Goal: Transaction & Acquisition: Purchase product/service

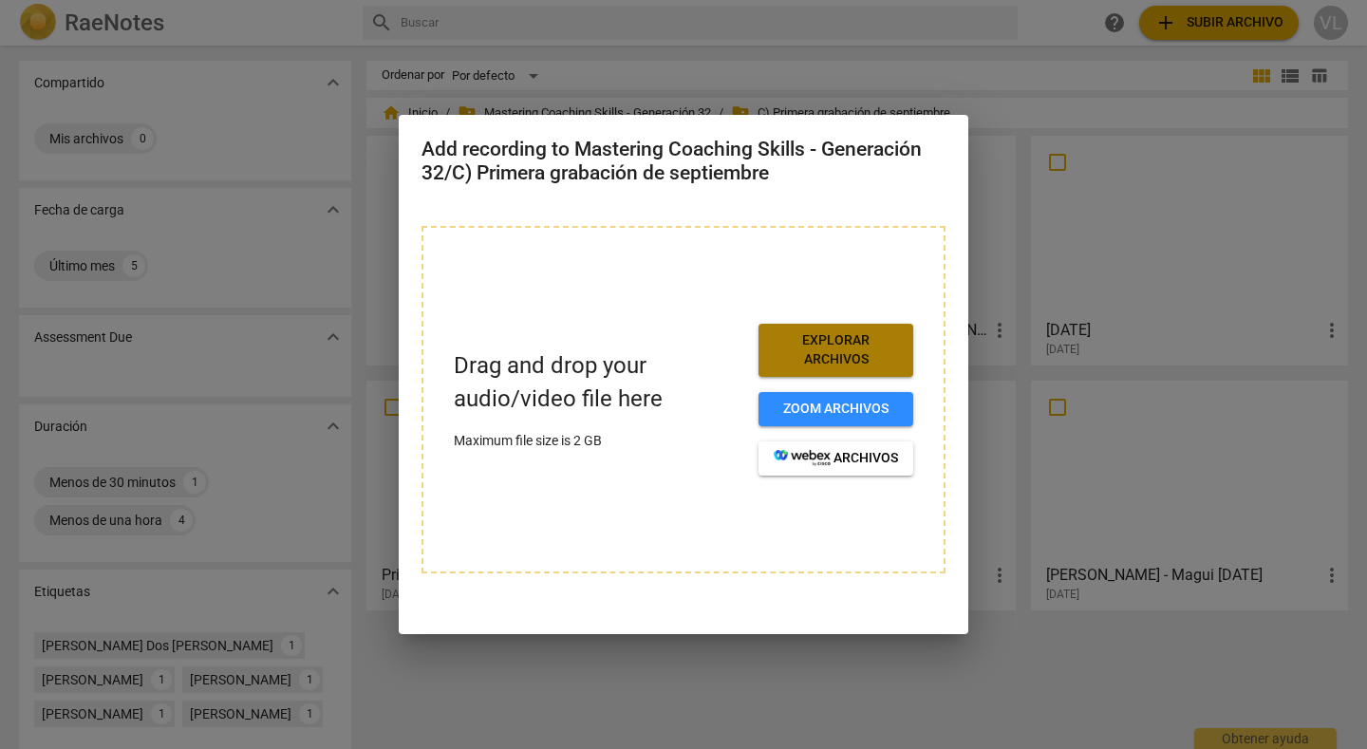
click at [820, 336] on span "Explorar archivos" at bounding box center [836, 349] width 124 height 37
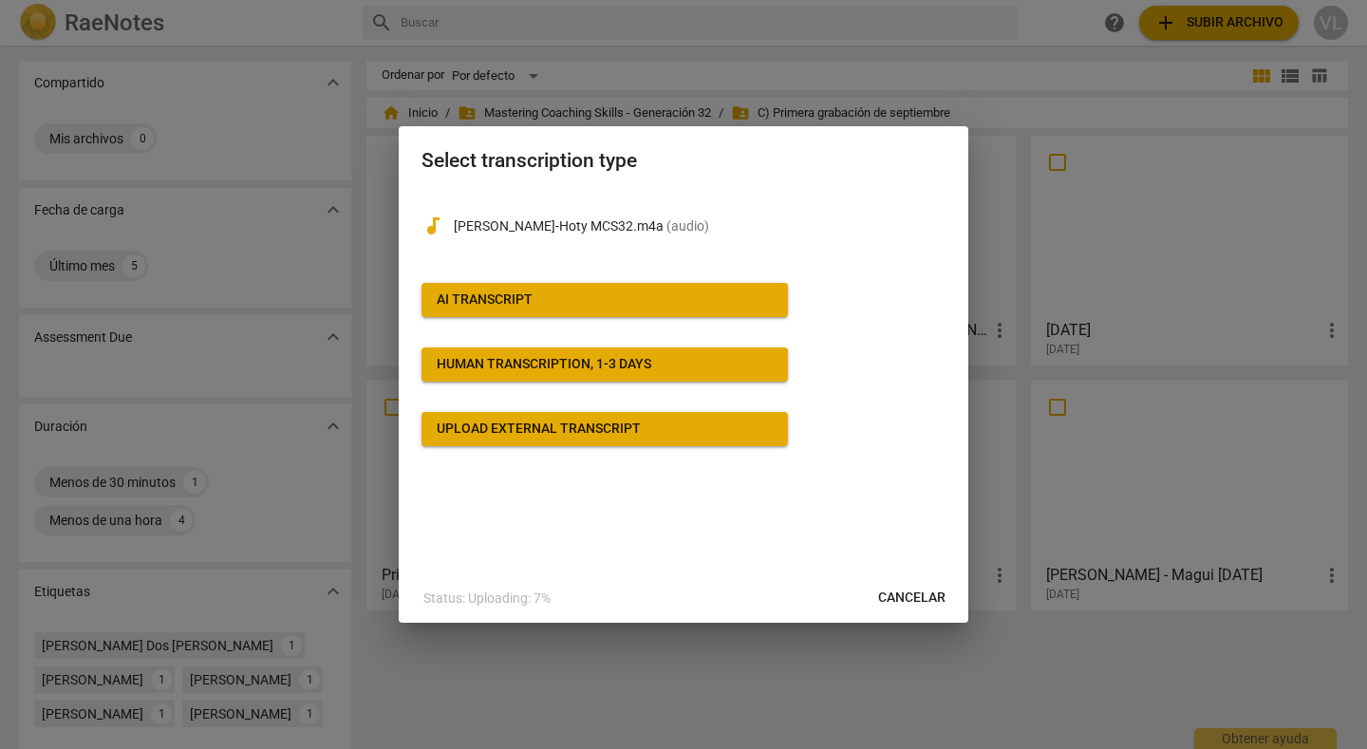
click at [715, 291] on span "AI Transcript" at bounding box center [605, 299] width 336 height 19
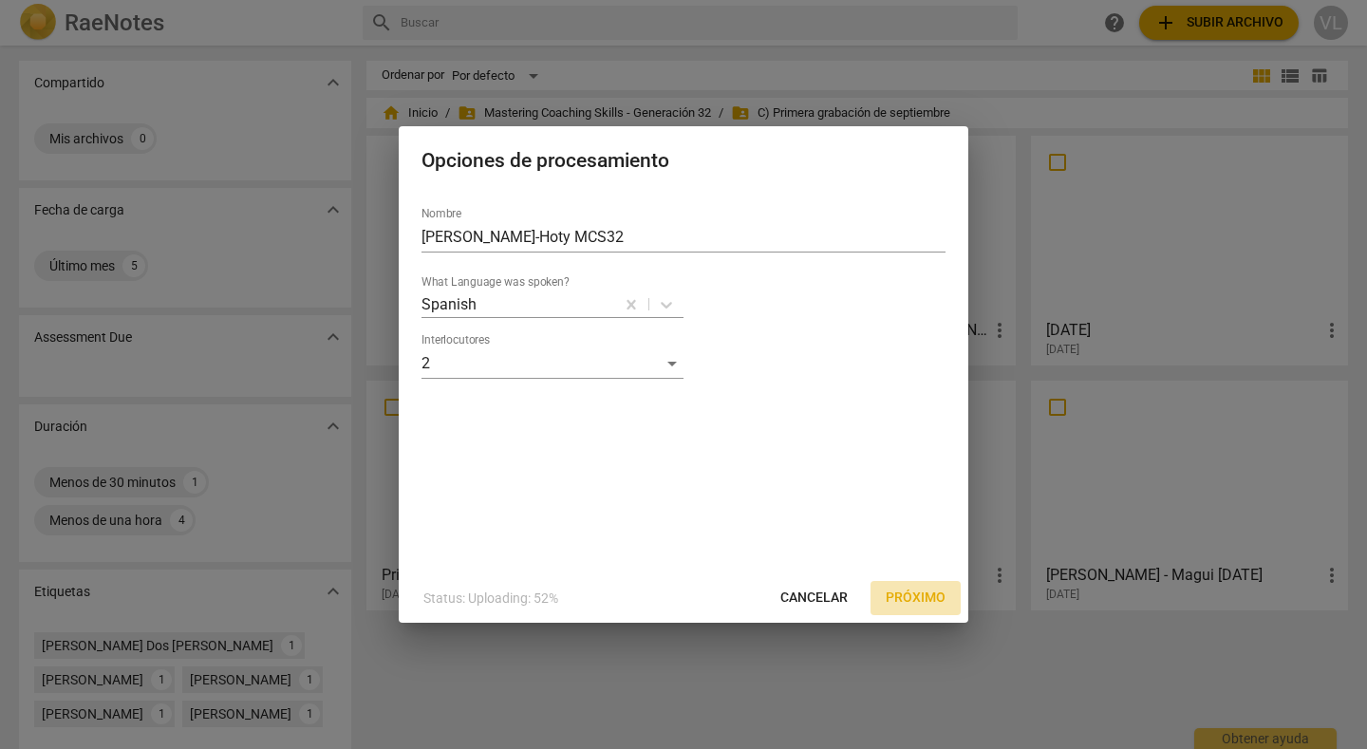
click at [895, 597] on span "Próximo" at bounding box center [916, 597] width 60 height 19
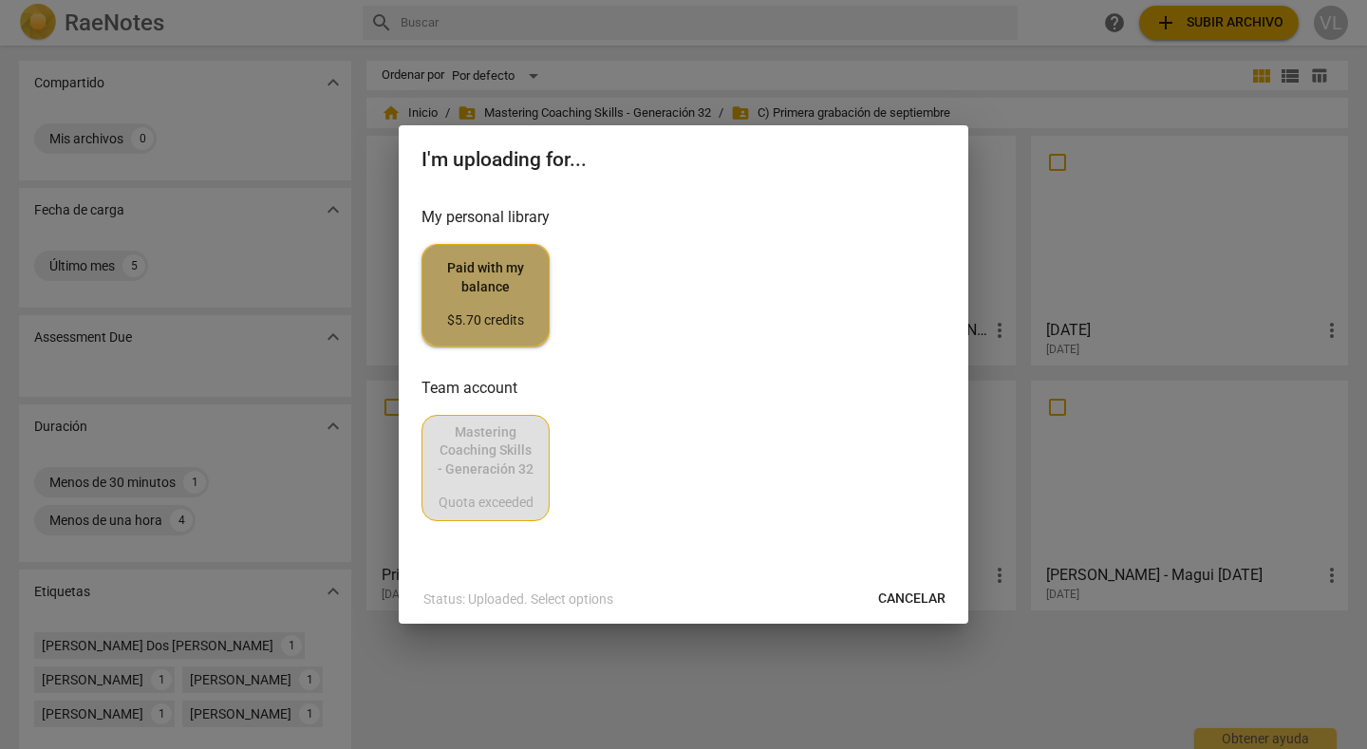
click at [526, 292] on span "Paid with my balance $5.70 credits" at bounding box center [486, 294] width 96 height 71
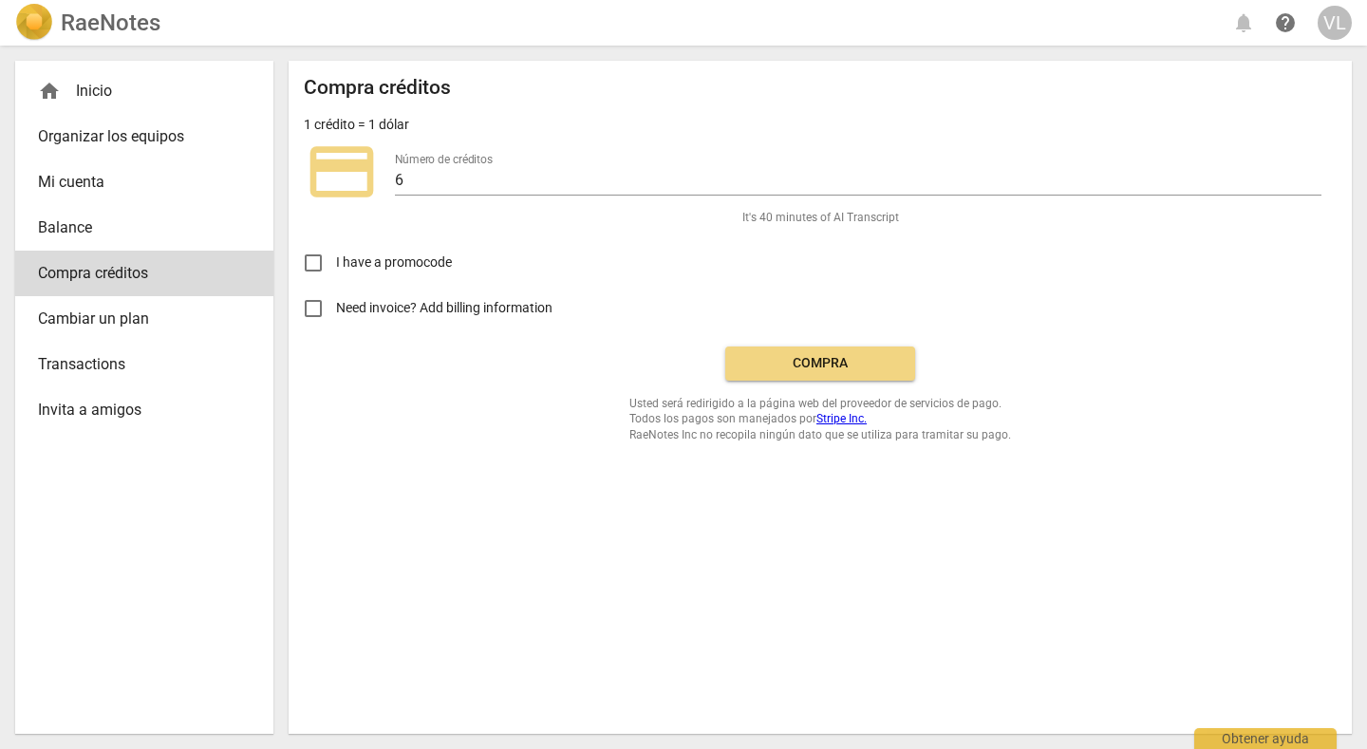
click at [776, 361] on span "Compra" at bounding box center [819, 363] width 159 height 19
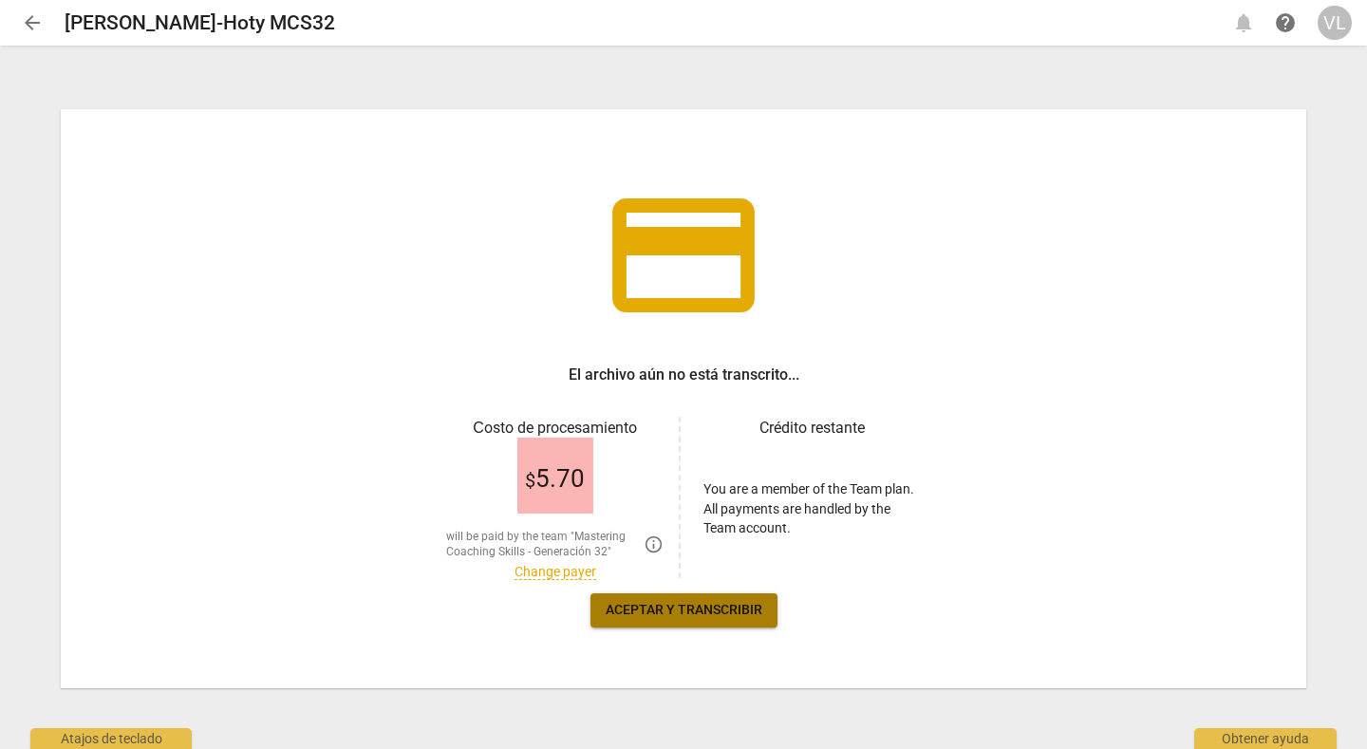
click at [699, 616] on span "Aceptar y transcribir" at bounding box center [684, 610] width 157 height 19
click at [572, 577] on link "Change payer" at bounding box center [555, 572] width 82 height 16
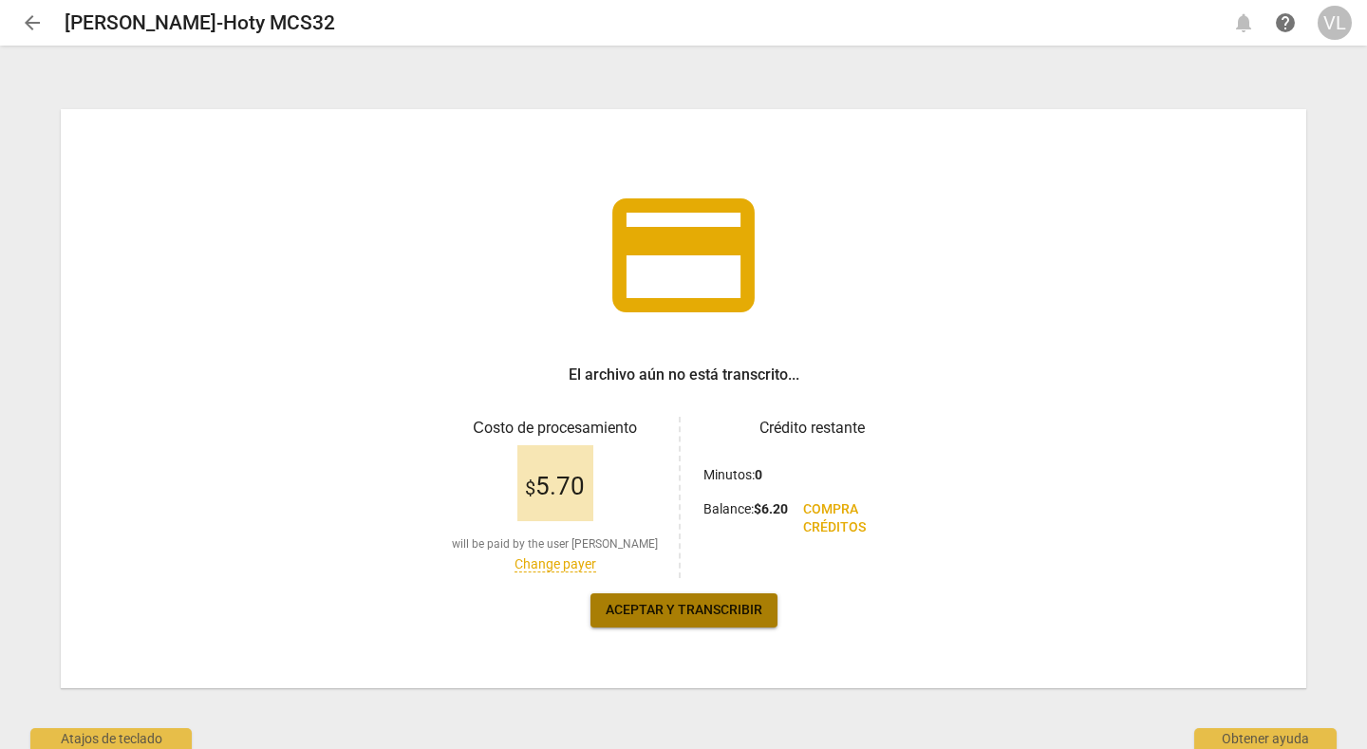
click at [715, 614] on span "Aceptar y transcribir" at bounding box center [684, 610] width 157 height 19
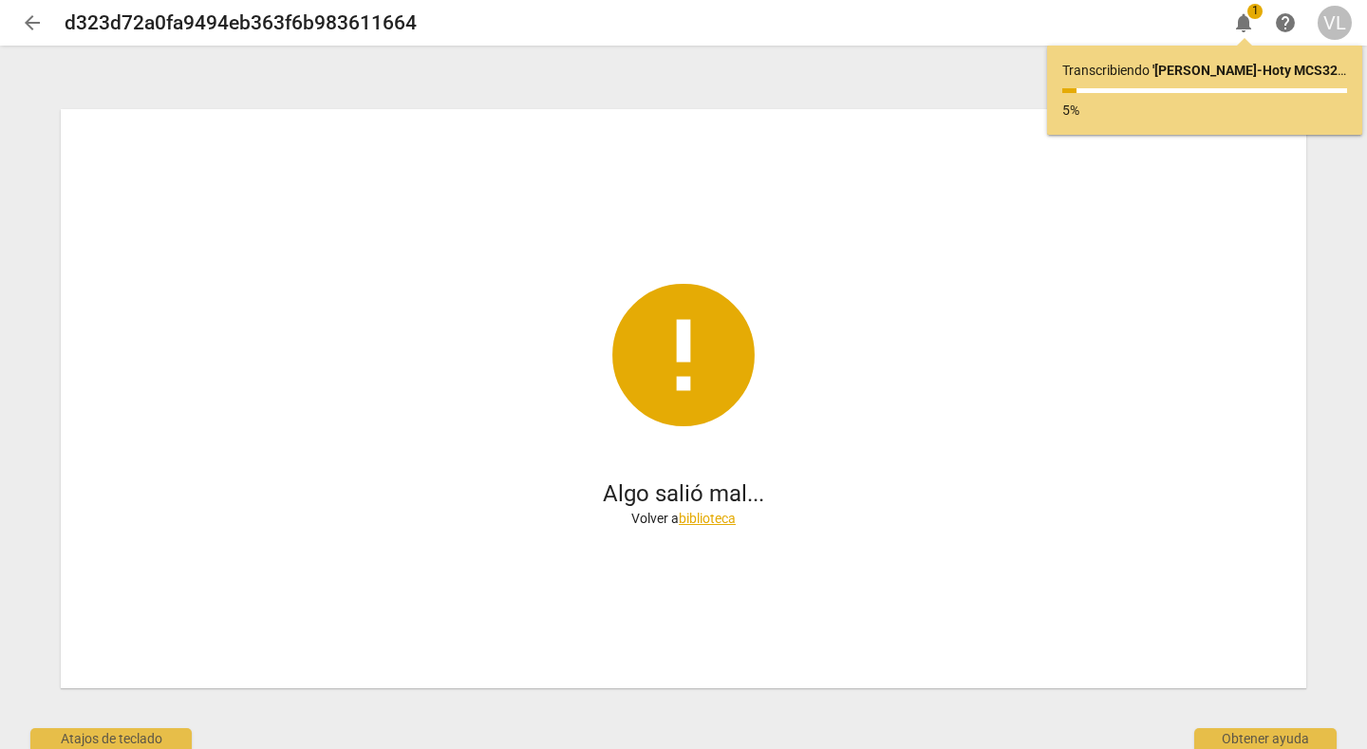
click at [689, 519] on link "biblioteca" at bounding box center [707, 518] width 57 height 15
